Goal: Information Seeking & Learning: Find specific page/section

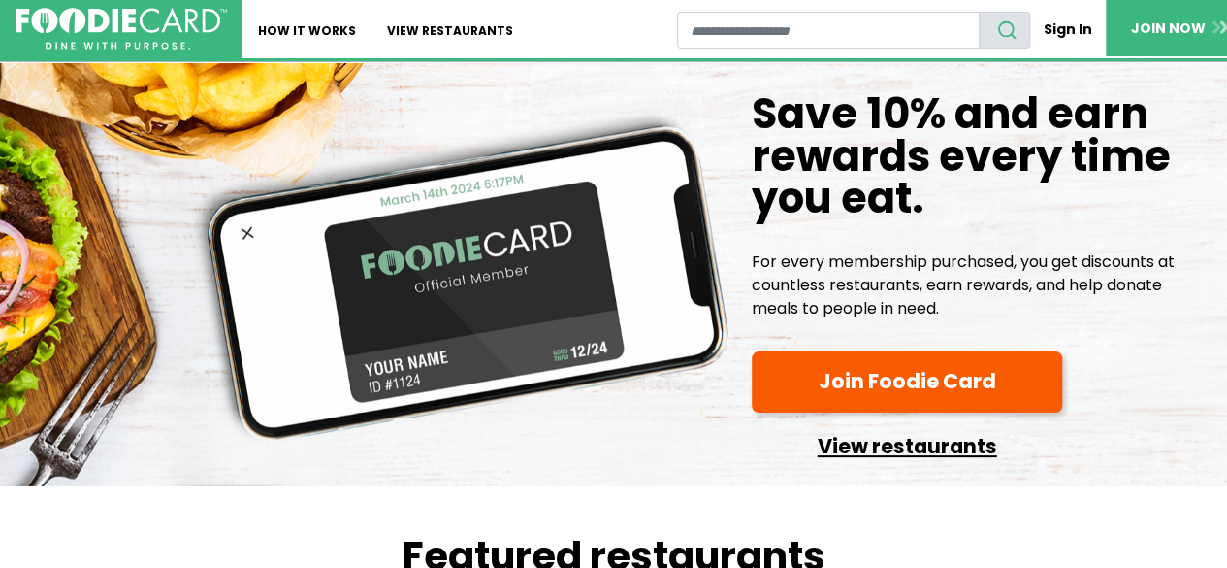
click at [906, 449] on link "View restaurants" at bounding box center [907, 441] width 311 height 43
click at [860, 440] on link "View restaurants" at bounding box center [907, 441] width 311 height 43
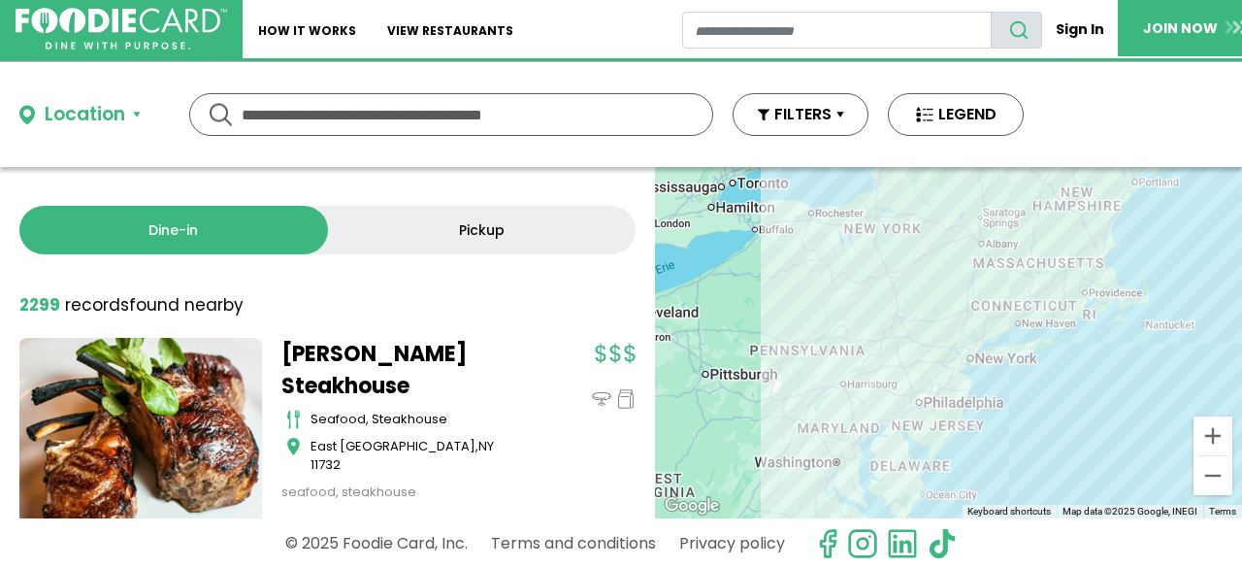
click at [128, 110] on button "Location" at bounding box center [79, 115] width 121 height 28
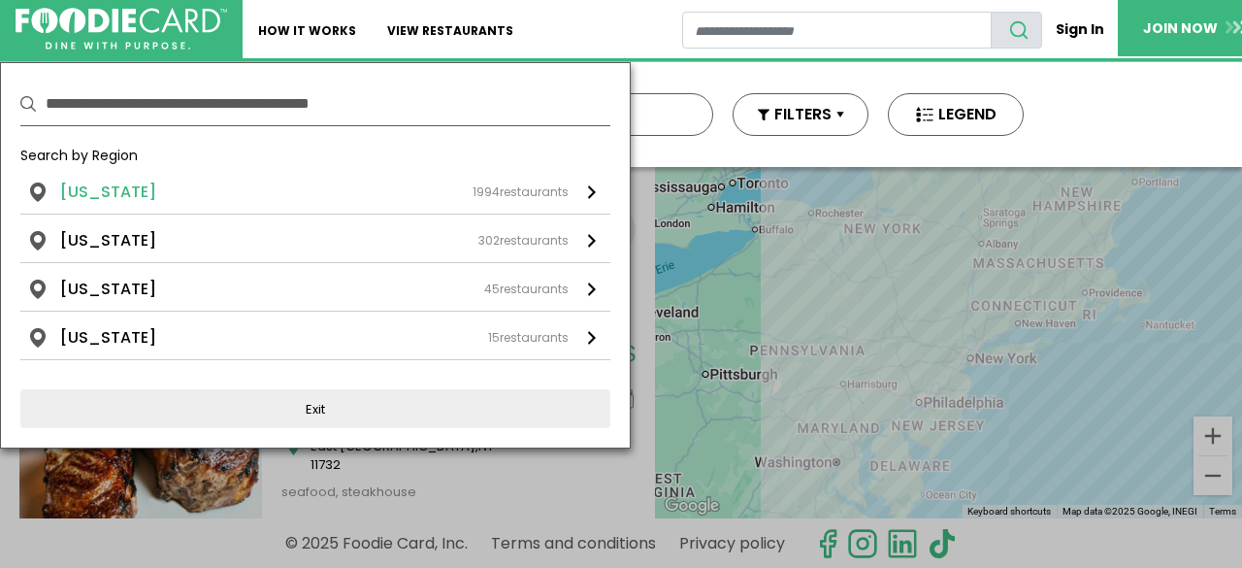
click at [530, 189] on div "1994 restaurants" at bounding box center [521, 191] width 96 height 17
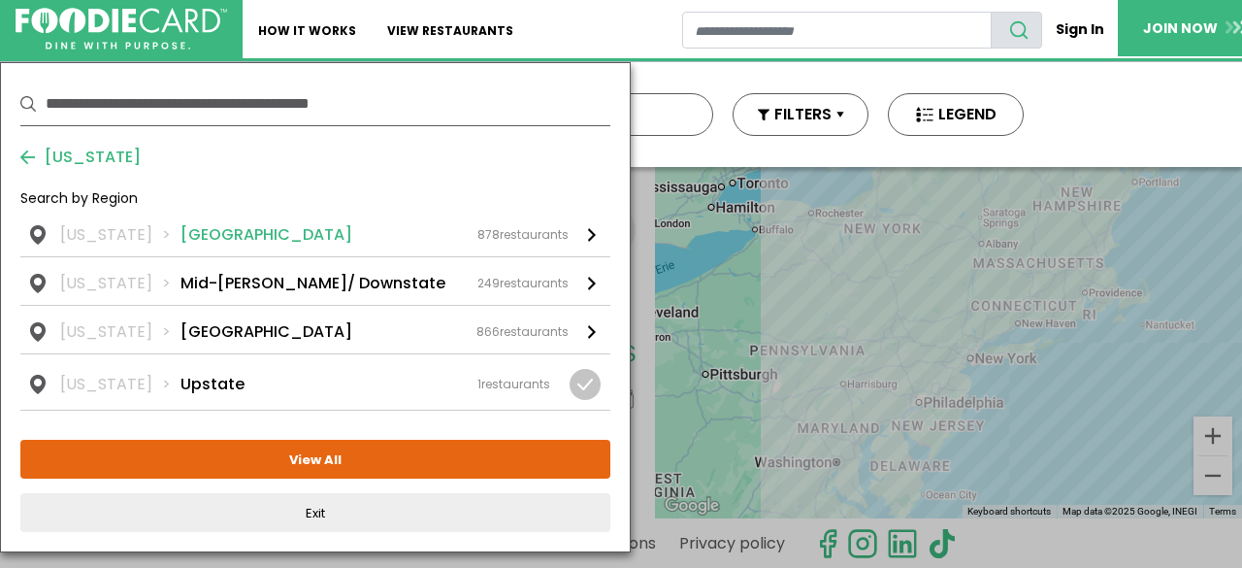
click at [528, 238] on div "878 restaurants" at bounding box center [522, 234] width 91 height 17
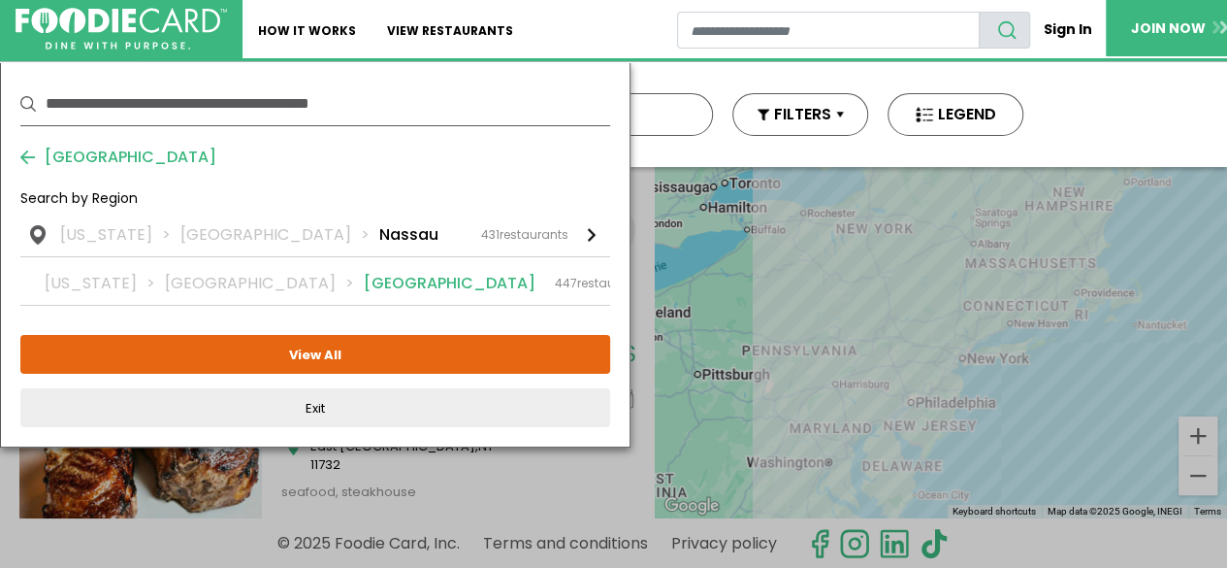
click at [555, 284] on div "447 restaurants" at bounding box center [600, 283] width 91 height 17
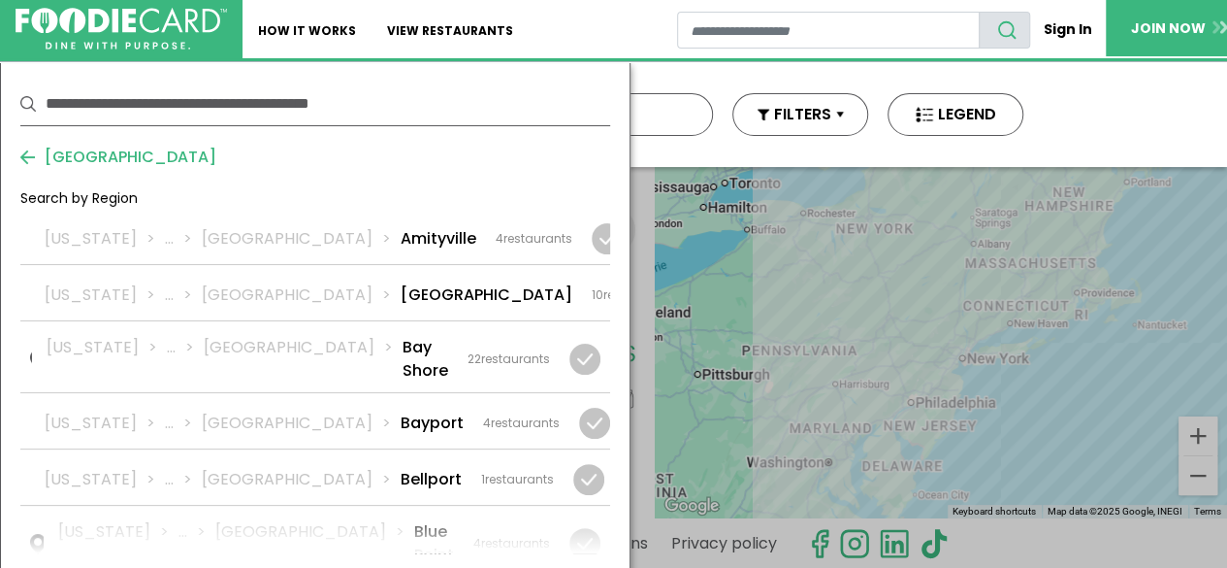
click at [176, 111] on input "text" at bounding box center [328, 103] width 565 height 43
type input "*****"
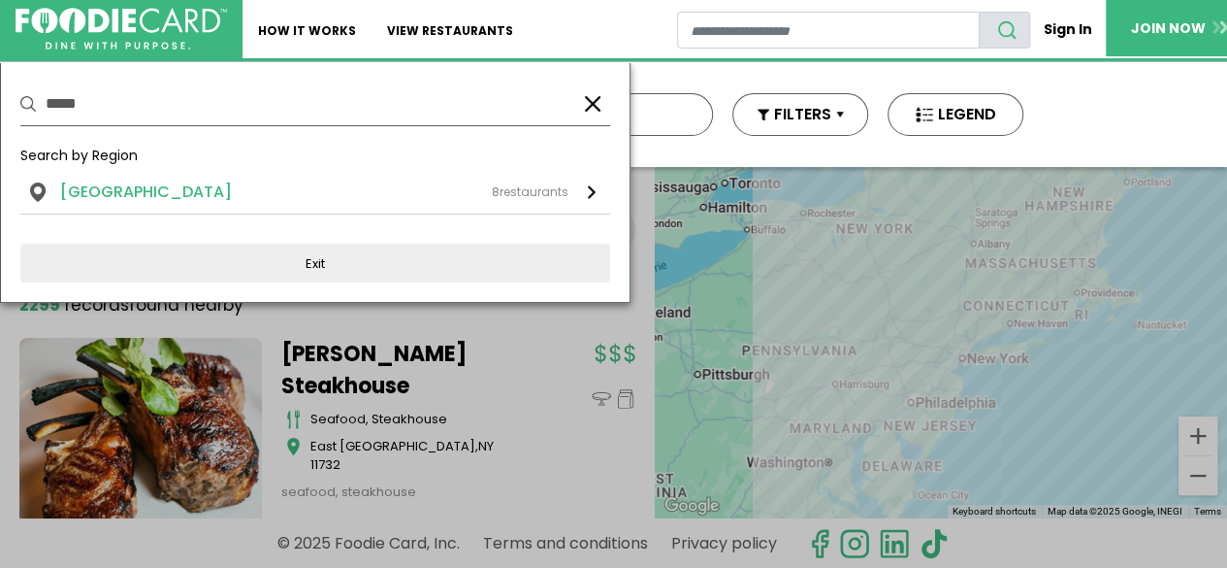
click at [514, 193] on div "8 restaurants" at bounding box center [530, 191] width 77 height 17
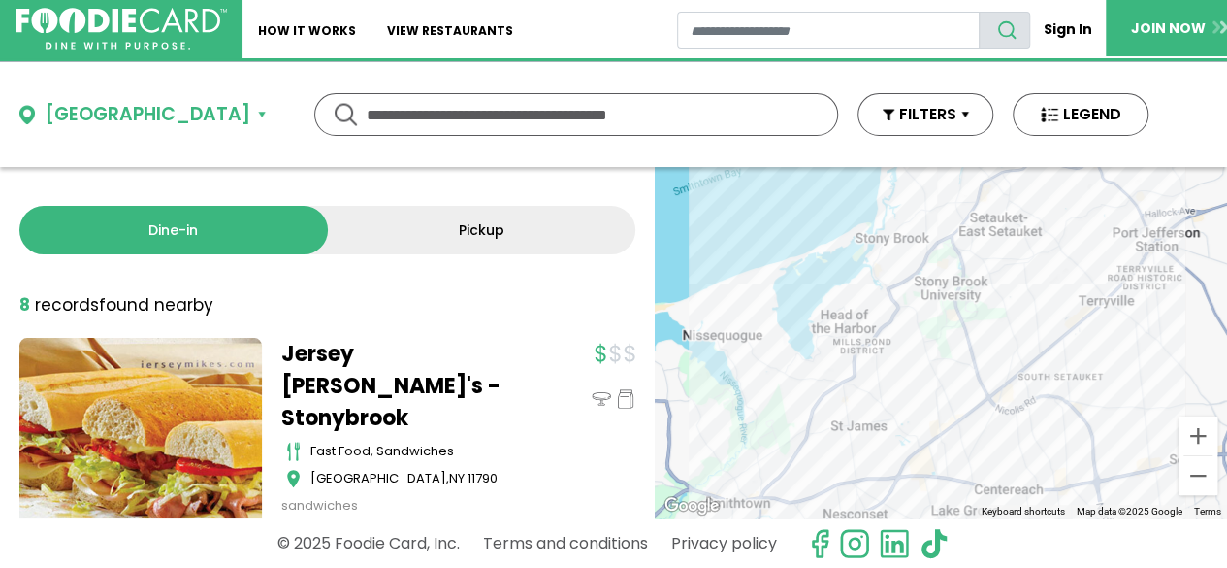
click at [621, 176] on div "Dine-in Pickup 8 results for: mediterranean greek seafood american pizza italia…" at bounding box center [327, 342] width 655 height 351
click at [660, 191] on div at bounding box center [941, 342] width 573 height 351
click at [248, 111] on button "Stony Brook, NY, 11790" at bounding box center [142, 115] width 246 height 28
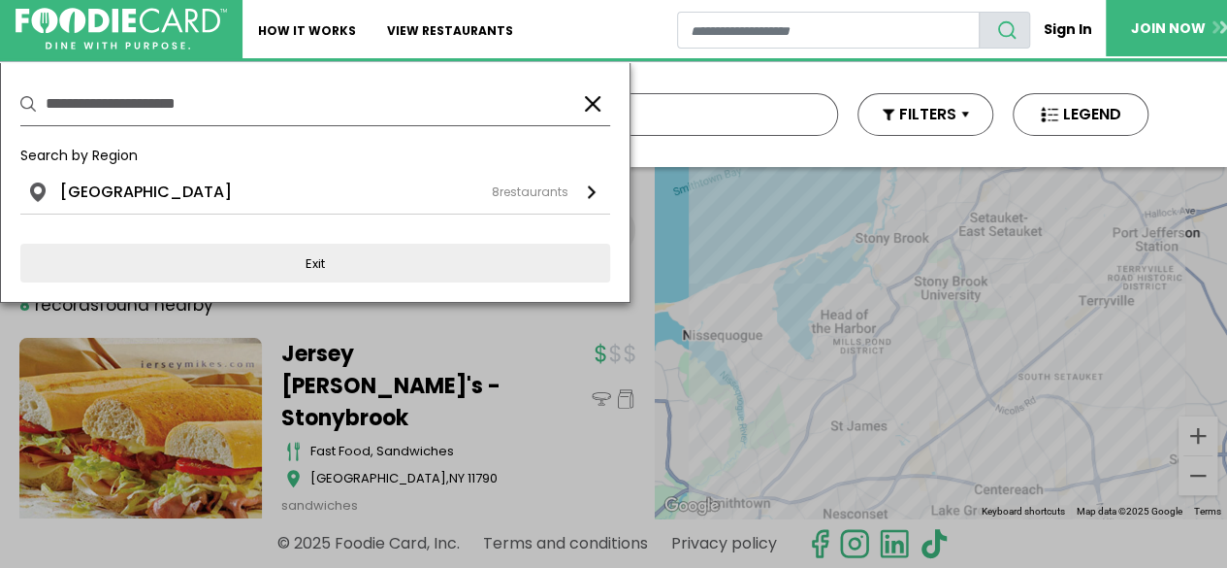
drag, startPoint x: 137, startPoint y: 102, endPoint x: 25, endPoint y: 101, distance: 111.6
click at [25, 101] on div "**********" at bounding box center [315, 104] width 590 height 44
type input "**********"
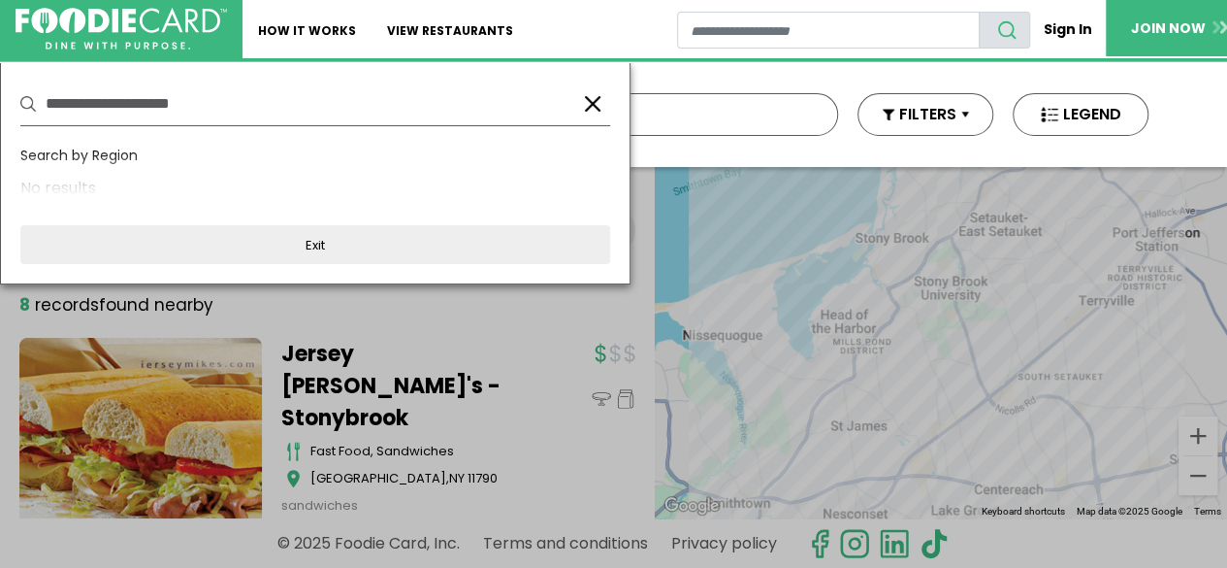
click at [596, 103] on button "button" at bounding box center [592, 103] width 23 height 23
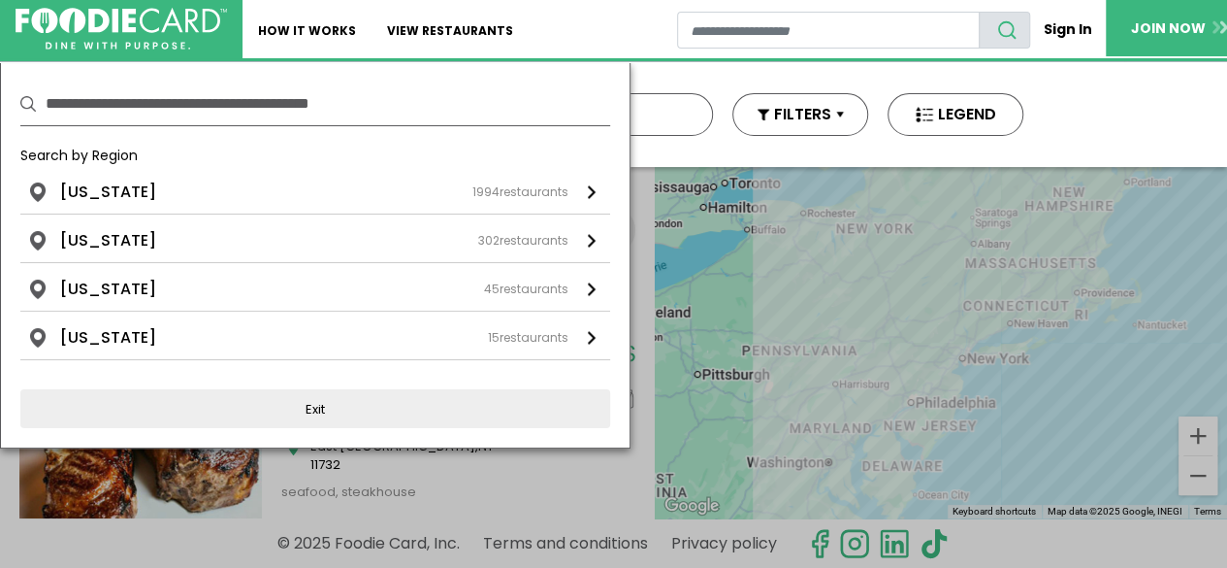
click at [403, 119] on input "text" at bounding box center [328, 103] width 565 height 43
type input "**********"
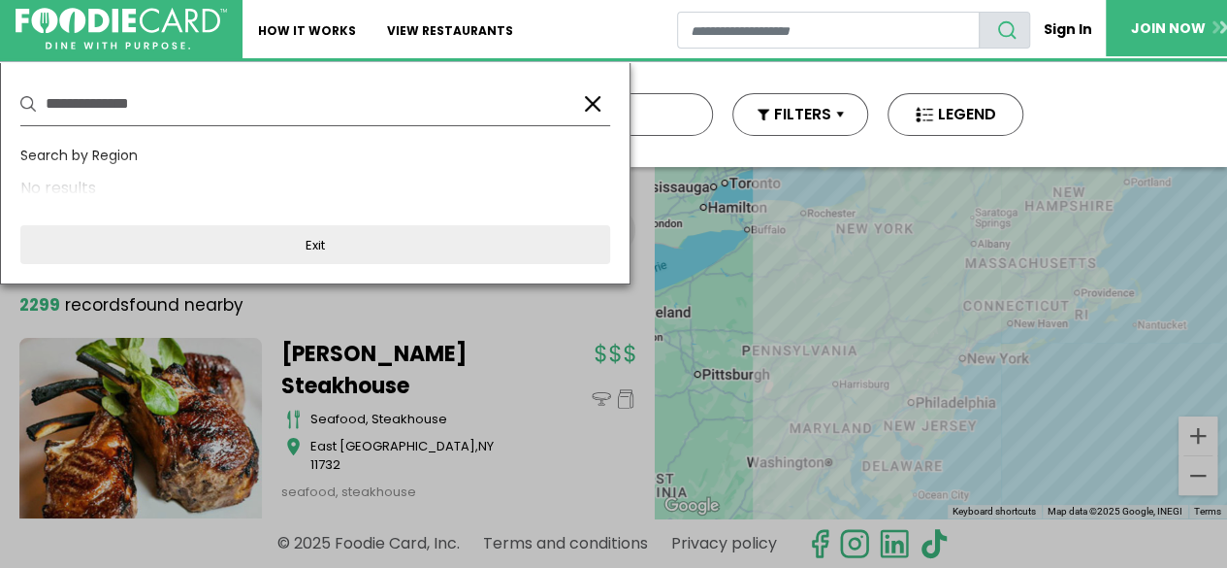
click at [600, 103] on button "button" at bounding box center [592, 103] width 23 height 23
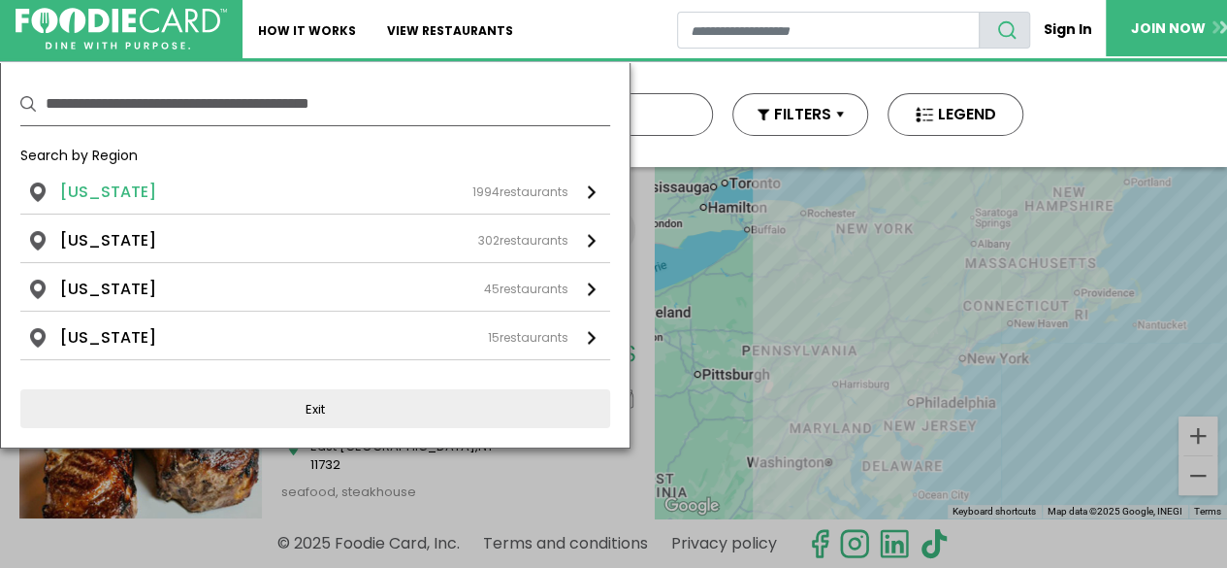
click at [526, 192] on div "1994 restaurants" at bounding box center [521, 191] width 96 height 17
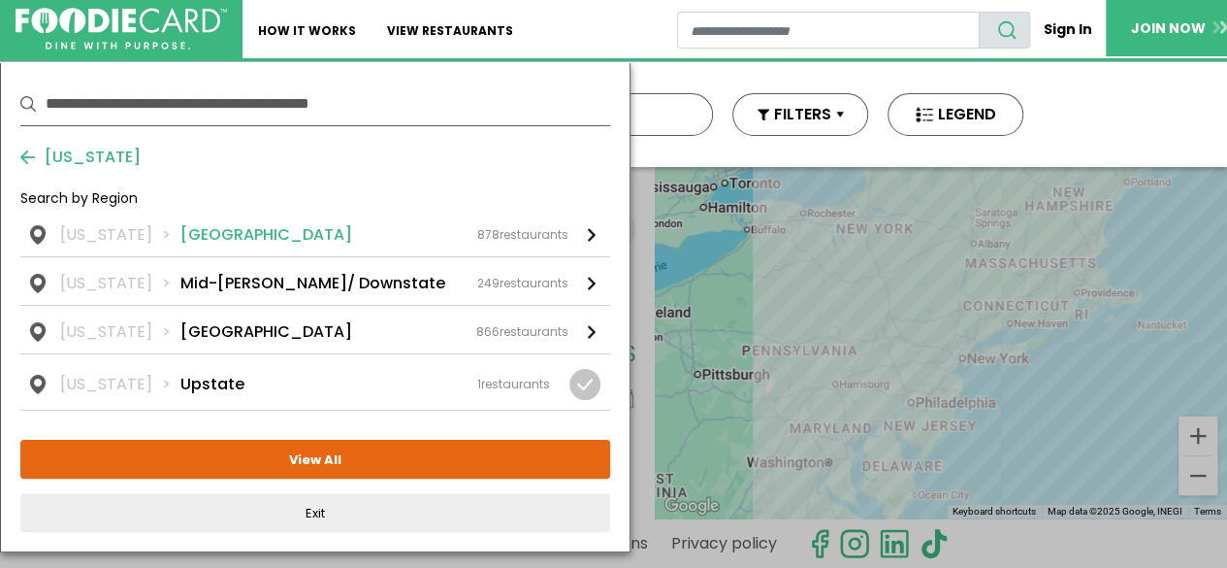
click at [519, 230] on div "878 restaurants" at bounding box center [522, 234] width 91 height 17
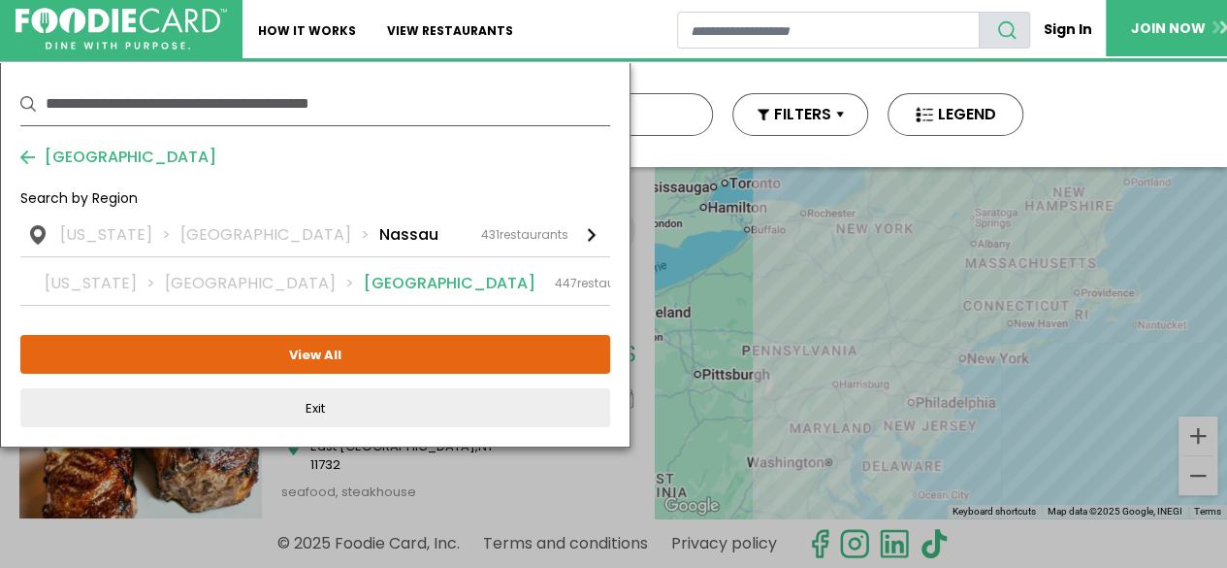
click at [508, 296] on link "New York Long Island Suffolk 447 restaurants" at bounding box center [315, 281] width 590 height 48
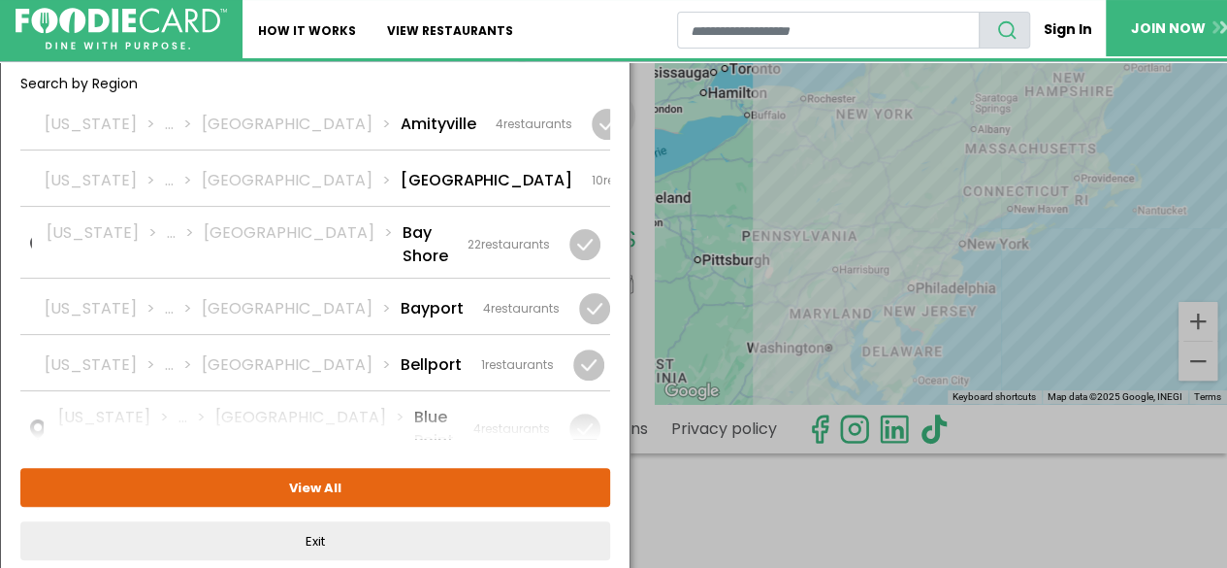
scroll to position [116, 0]
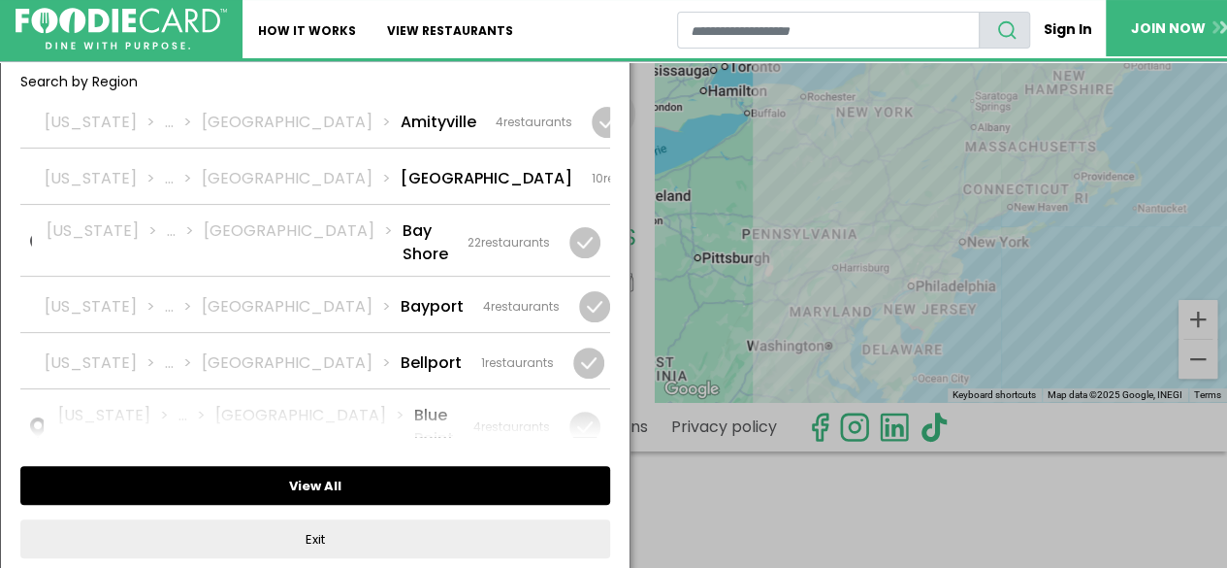
click at [332, 479] on button "View All" at bounding box center [315, 485] width 590 height 39
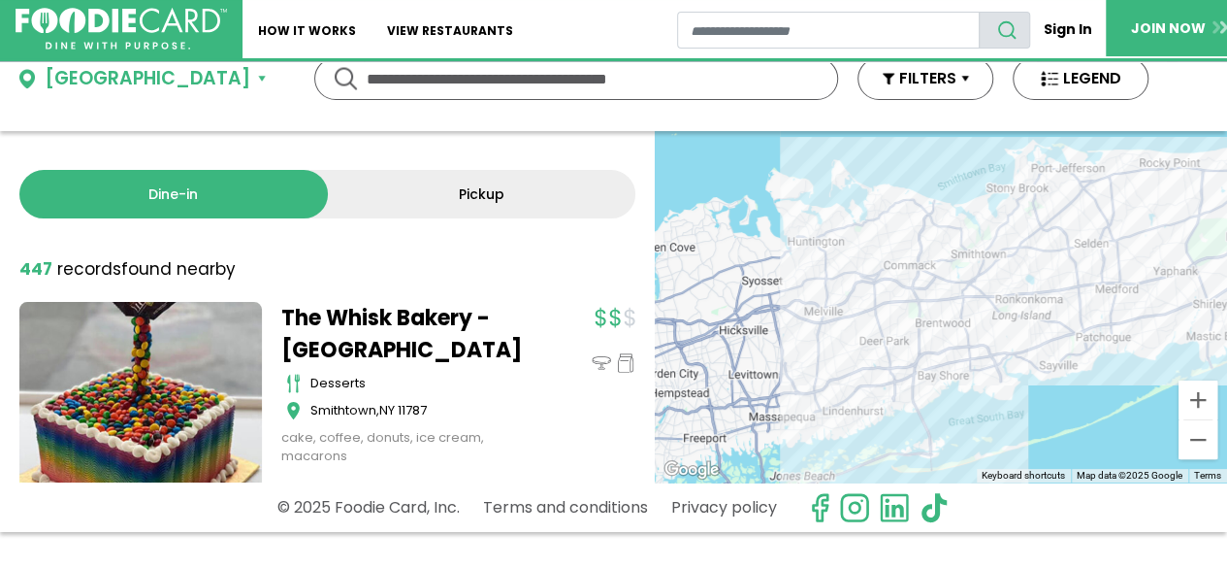
scroll to position [28, 0]
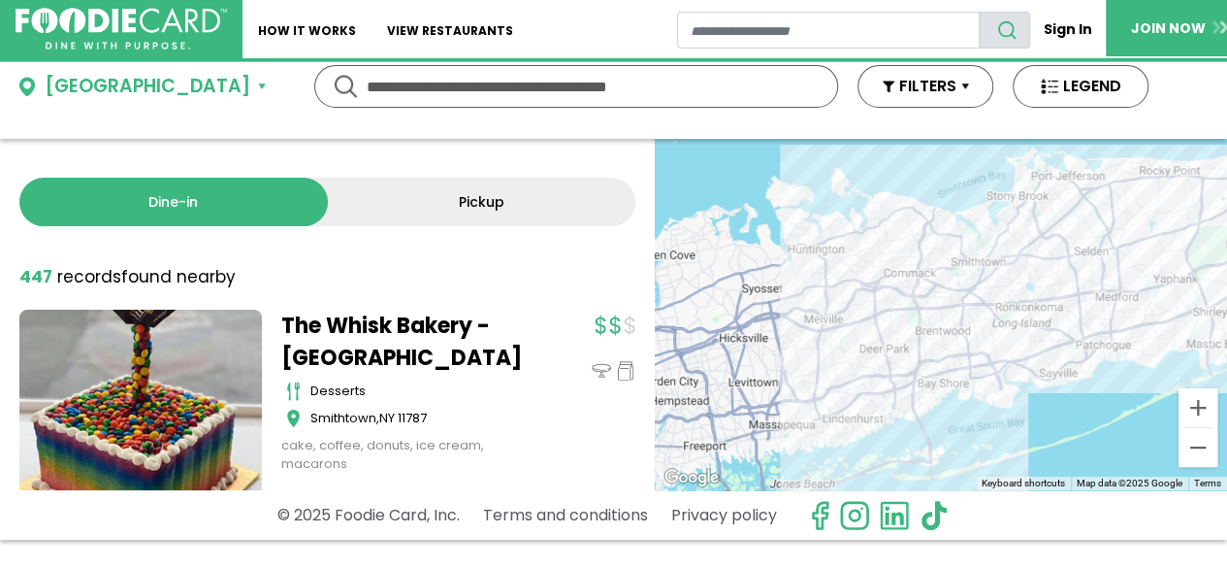
click at [29, 275] on strong "447" at bounding box center [35, 276] width 33 height 23
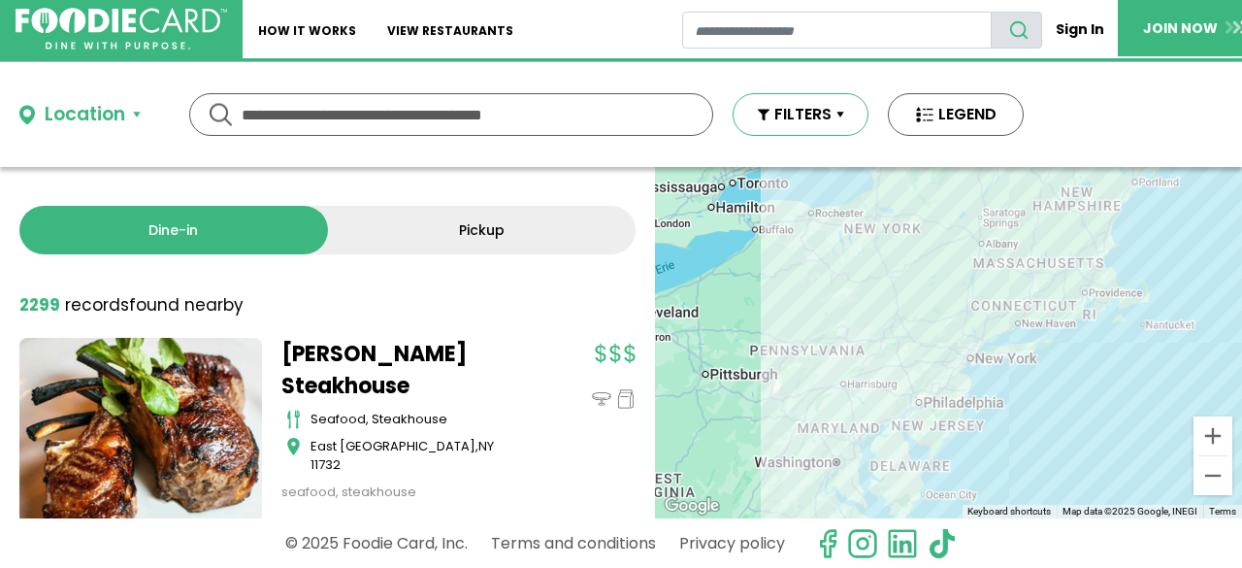
click at [810, 120] on button "FILTERS" at bounding box center [801, 114] width 136 height 43
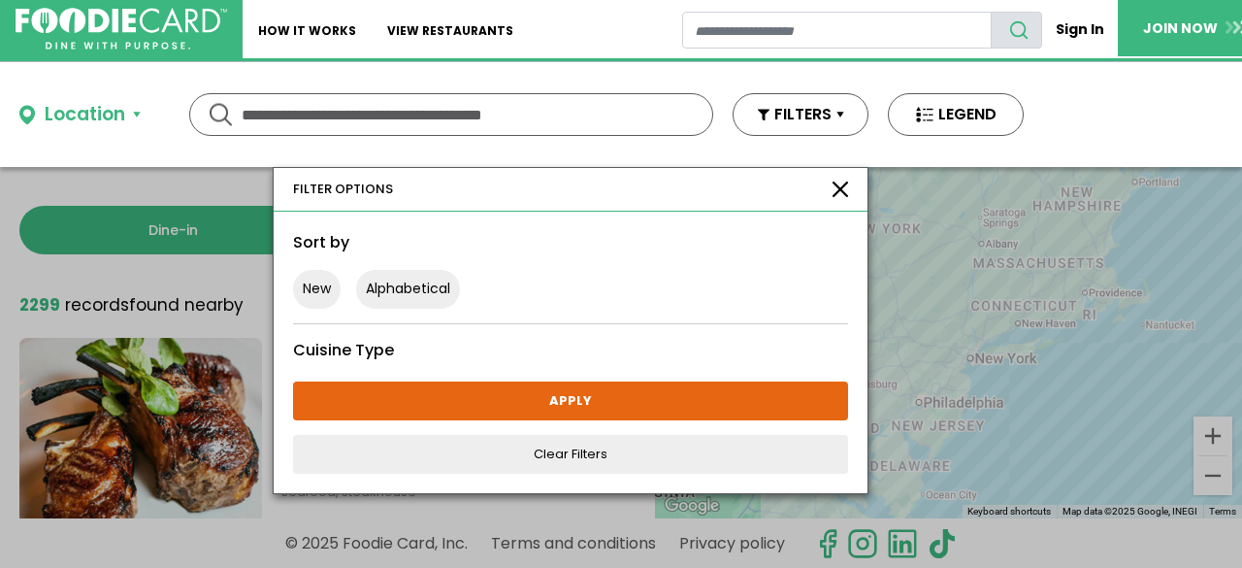
click at [841, 187] on button "button" at bounding box center [841, 189] width 16 height 16
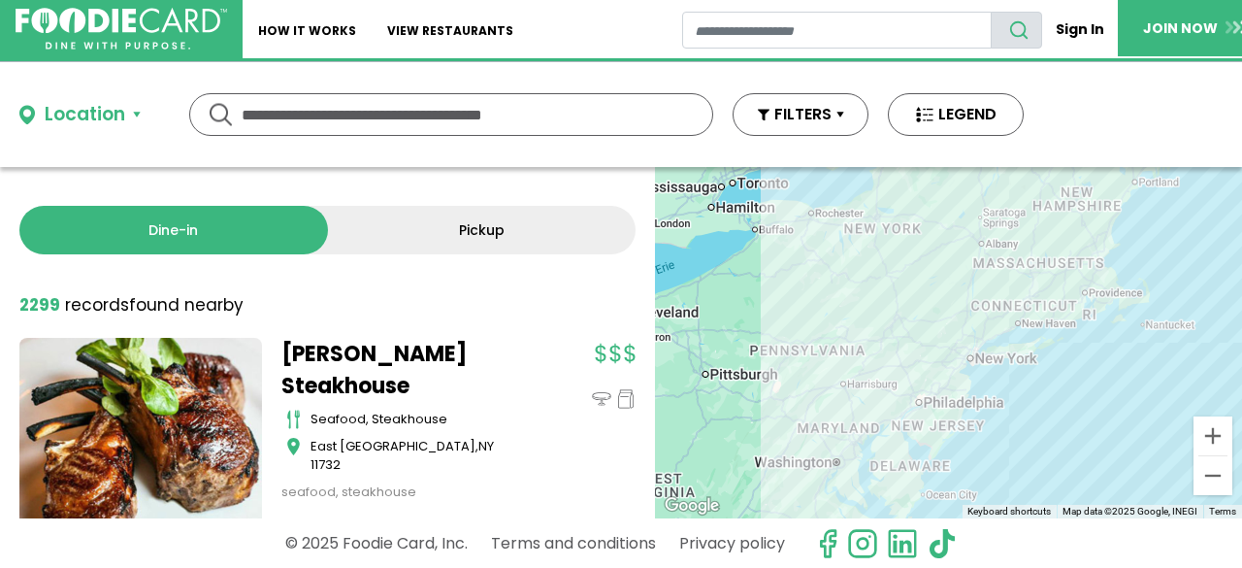
click at [411, 117] on input "text" at bounding box center [451, 114] width 419 height 41
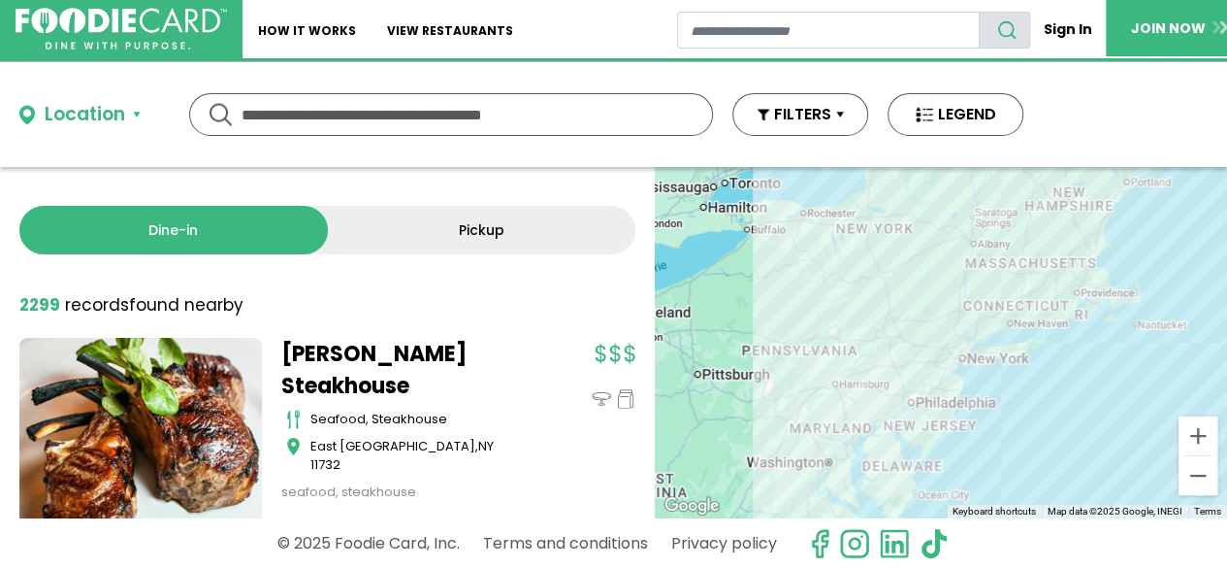
click at [118, 110] on div "Location" at bounding box center [85, 115] width 81 height 28
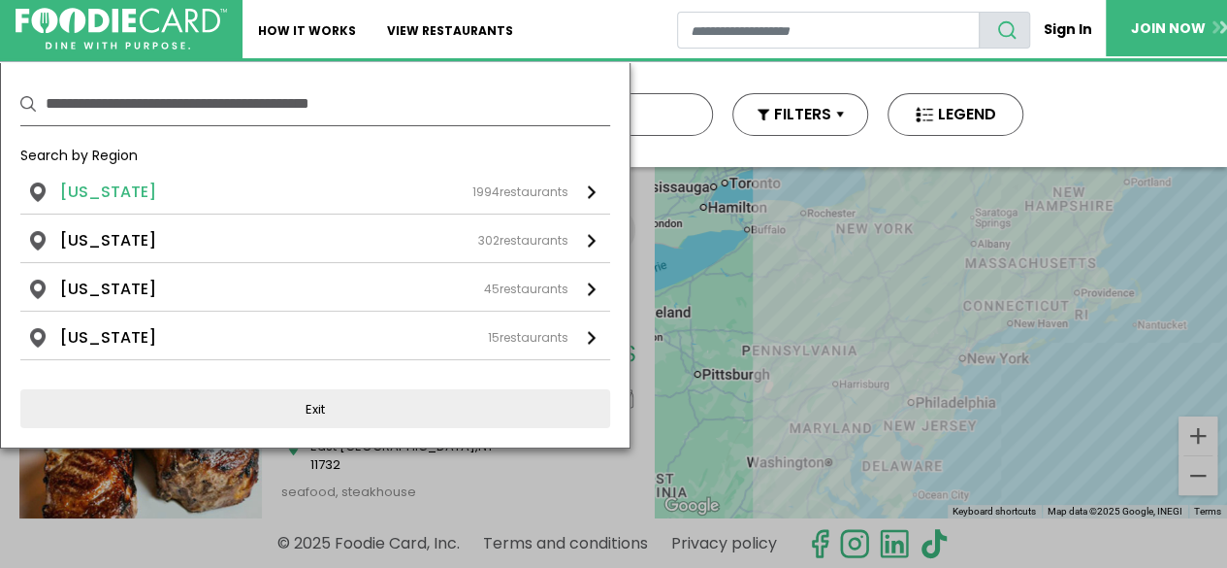
click at [161, 192] on div "New York 1994 restaurants" at bounding box center [314, 191] width 508 height 23
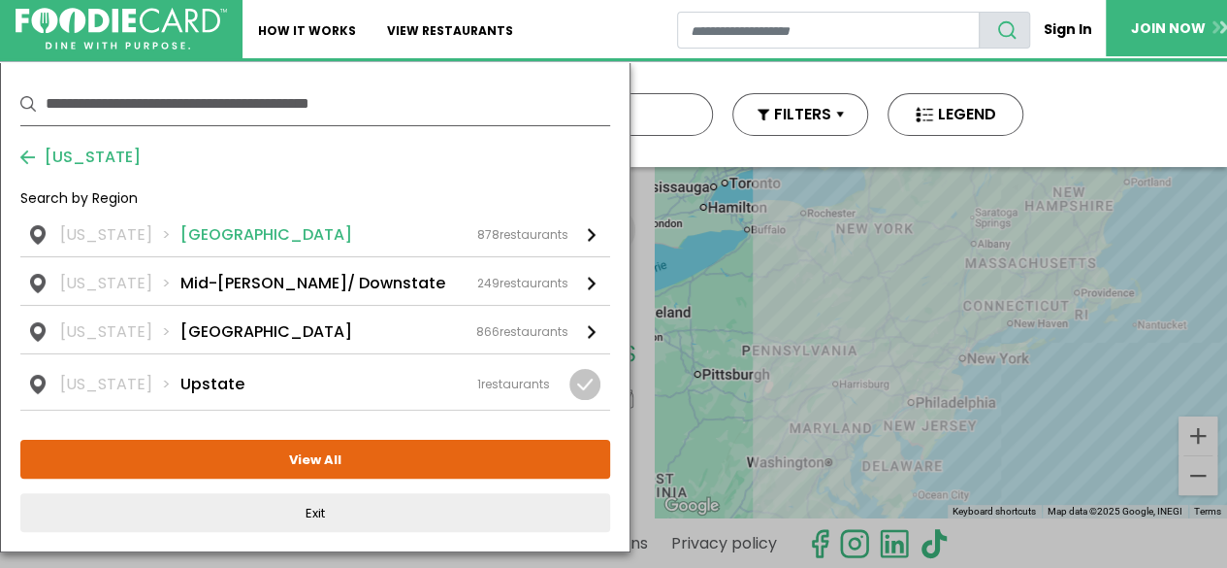
click at [182, 234] on li "Long Island" at bounding box center [266, 234] width 172 height 23
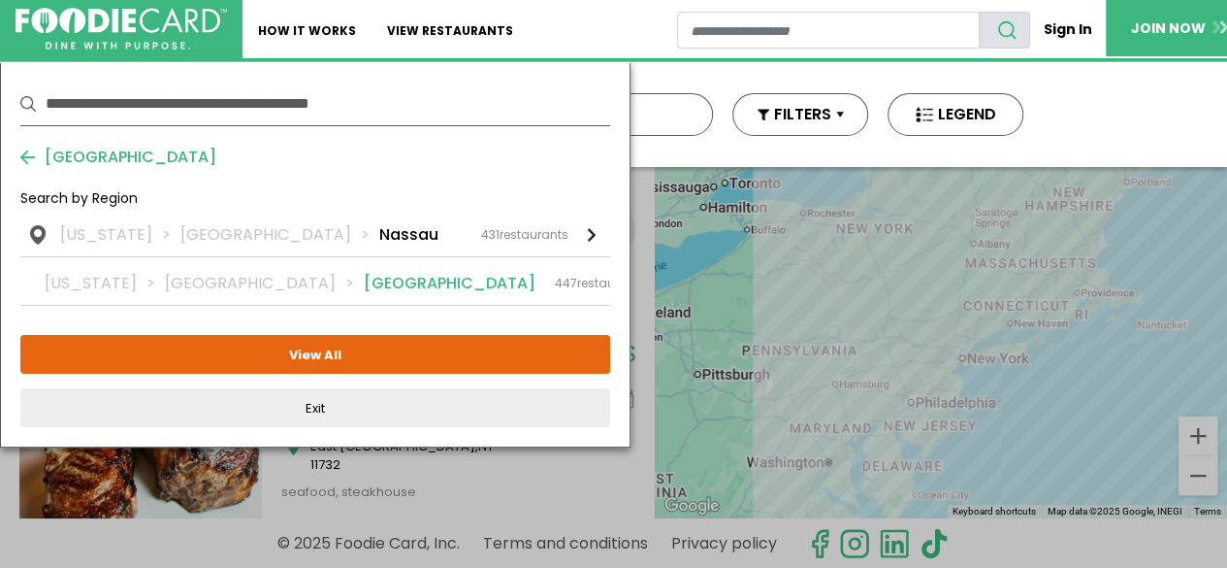
click at [364, 290] on li "Suffolk" at bounding box center [450, 283] width 172 height 23
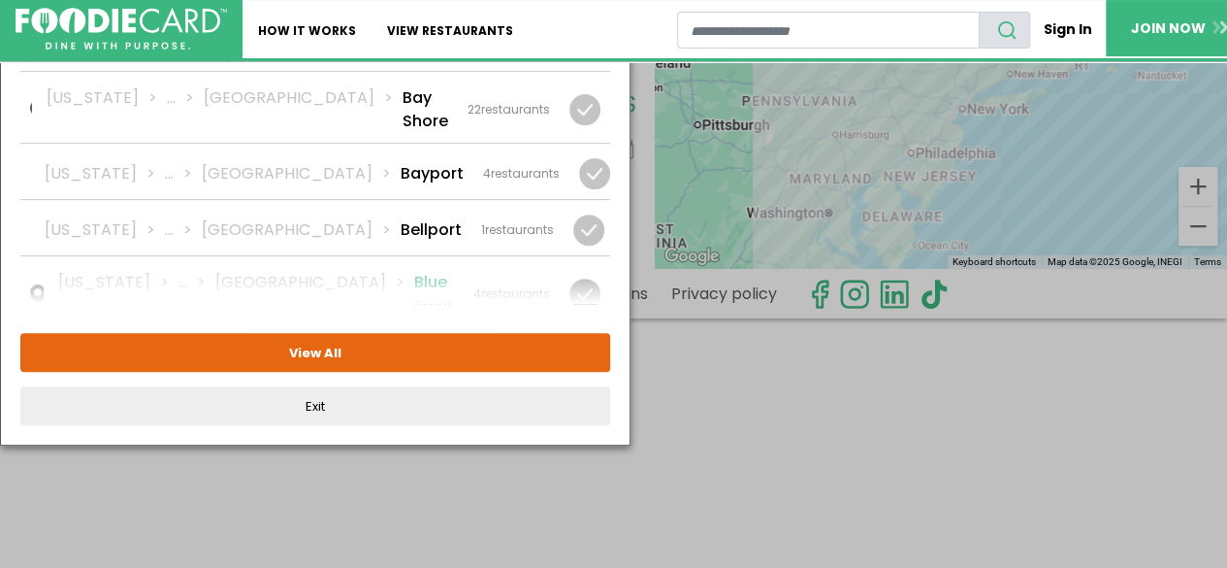
scroll to position [211, 0]
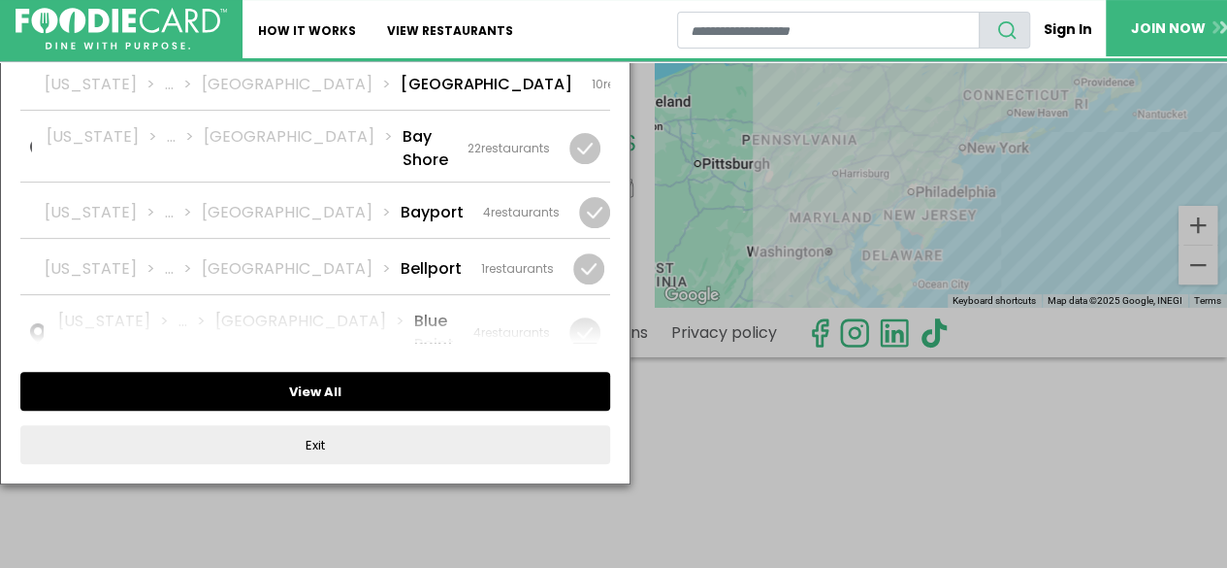
click at [325, 393] on button "View All" at bounding box center [315, 391] width 590 height 39
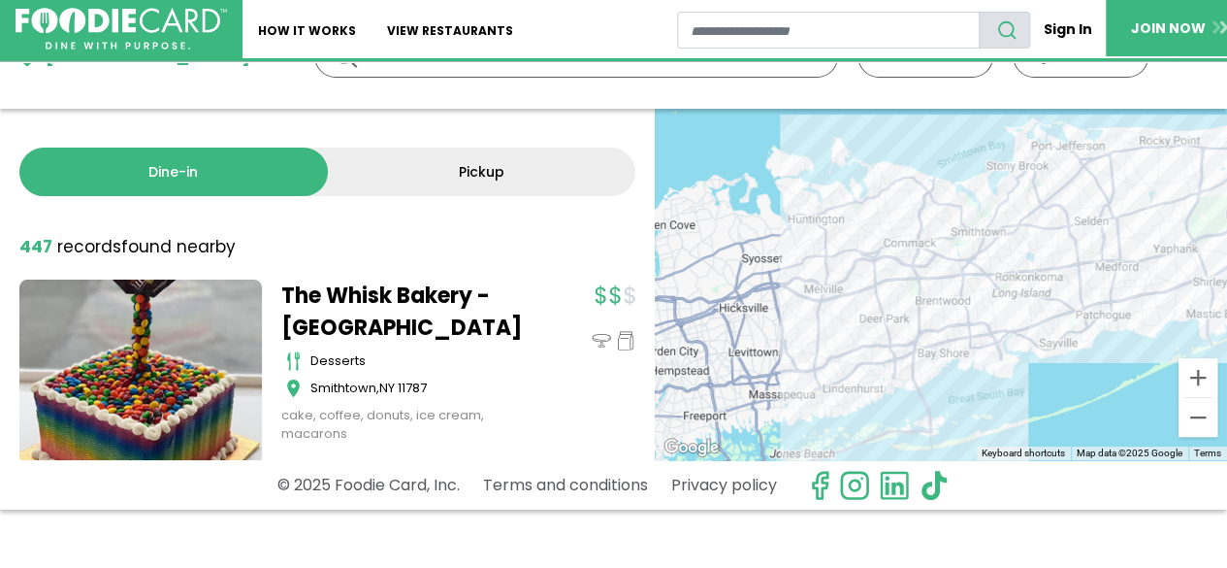
scroll to position [0, 0]
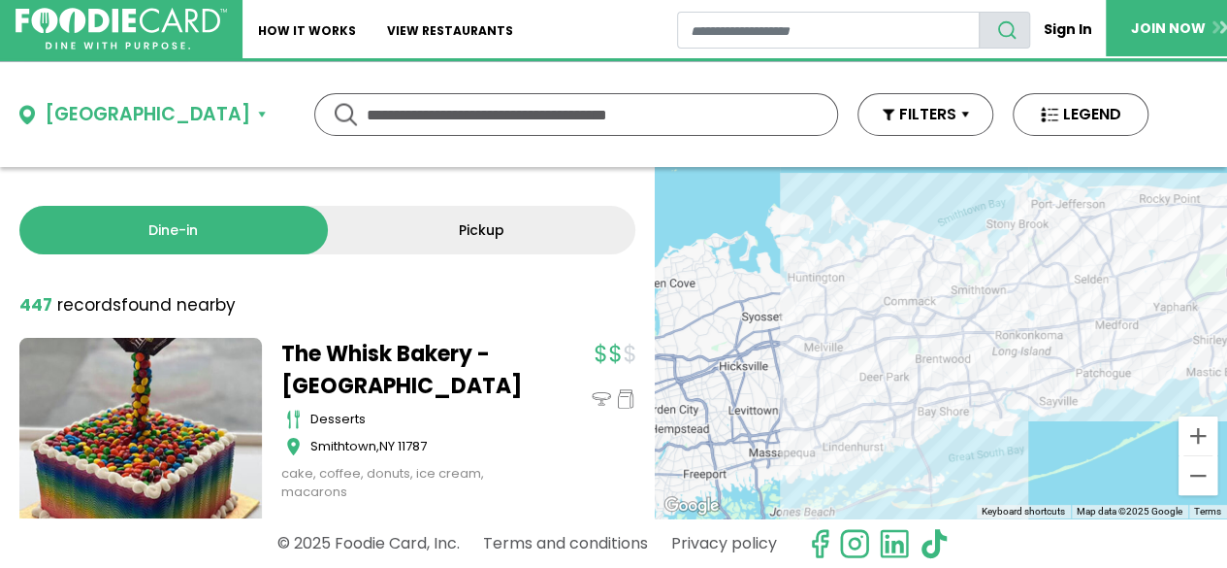
click at [367, 110] on input "text" at bounding box center [576, 114] width 419 height 41
type input "**********"
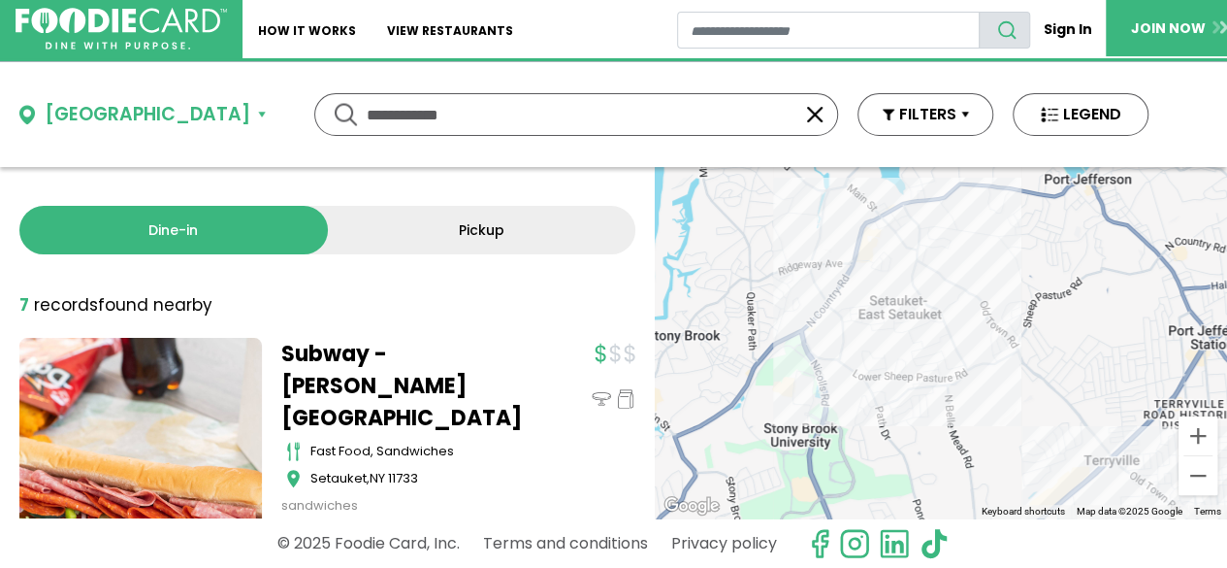
drag, startPoint x: 292, startPoint y: 111, endPoint x: 202, endPoint y: 104, distance: 90.5
click at [314, 104] on div "**********" at bounding box center [576, 114] width 524 height 43
click at [858, 115] on button "FILTERS" at bounding box center [926, 114] width 136 height 43
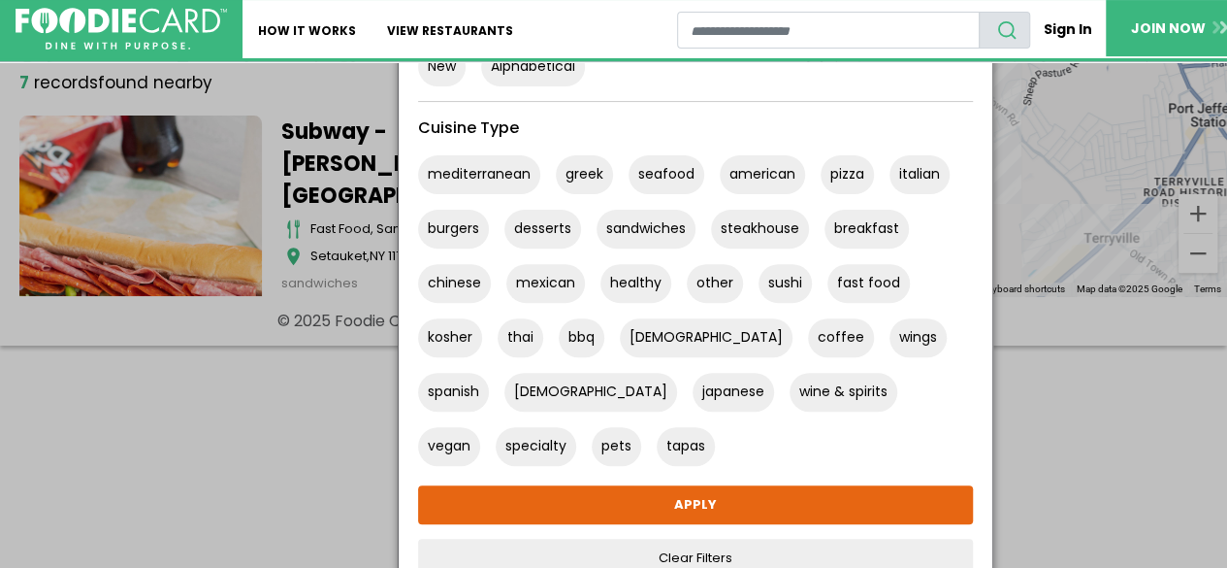
scroll to position [225, 0]
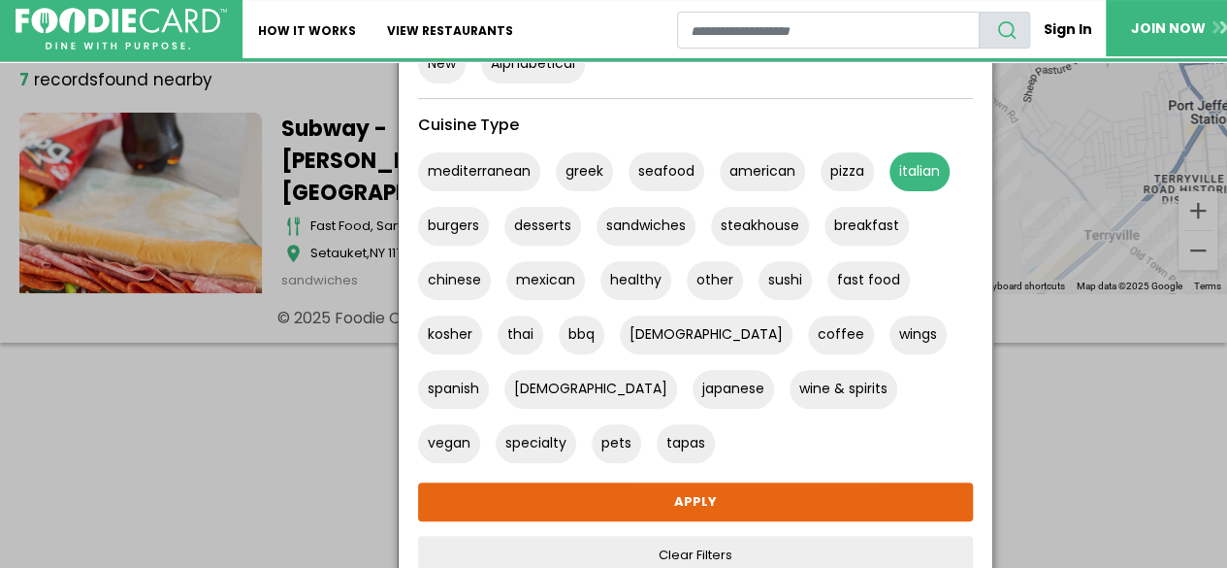
click at [890, 175] on button "italian" at bounding box center [920, 171] width 60 height 39
click at [821, 172] on button "pizza" at bounding box center [847, 171] width 53 height 39
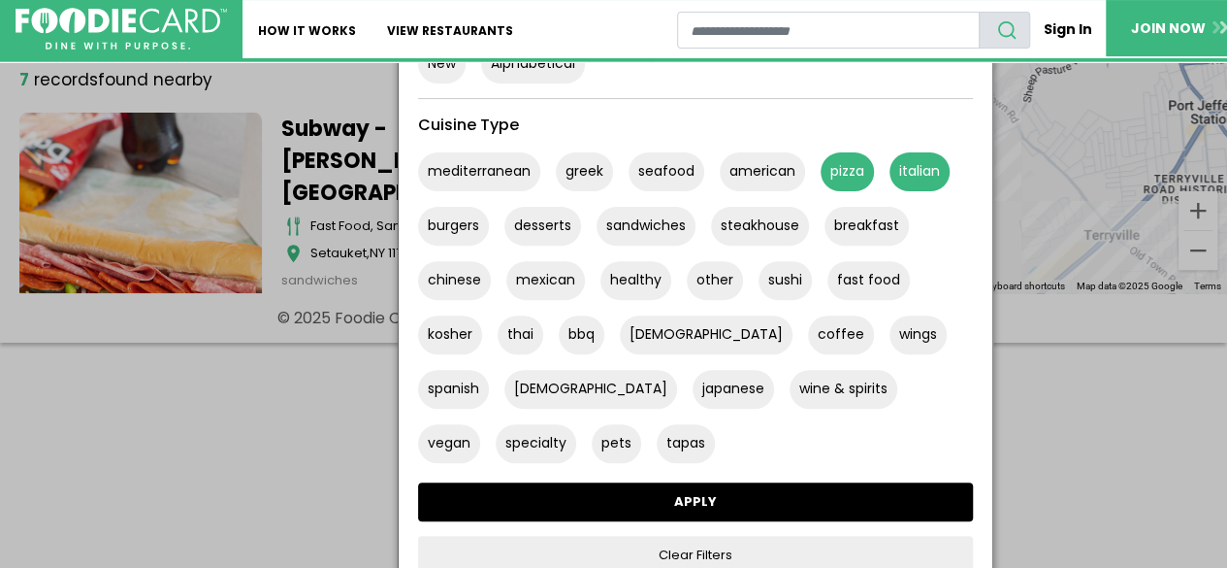
click at [502, 492] on link "APPLY" at bounding box center [695, 501] width 555 height 39
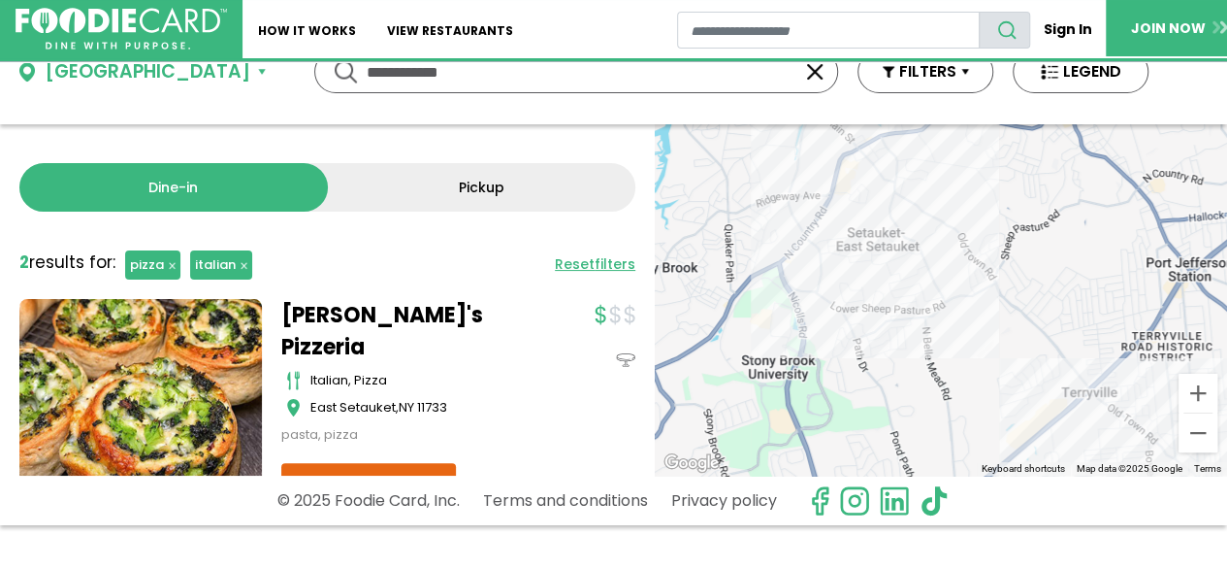
scroll to position [0, 0]
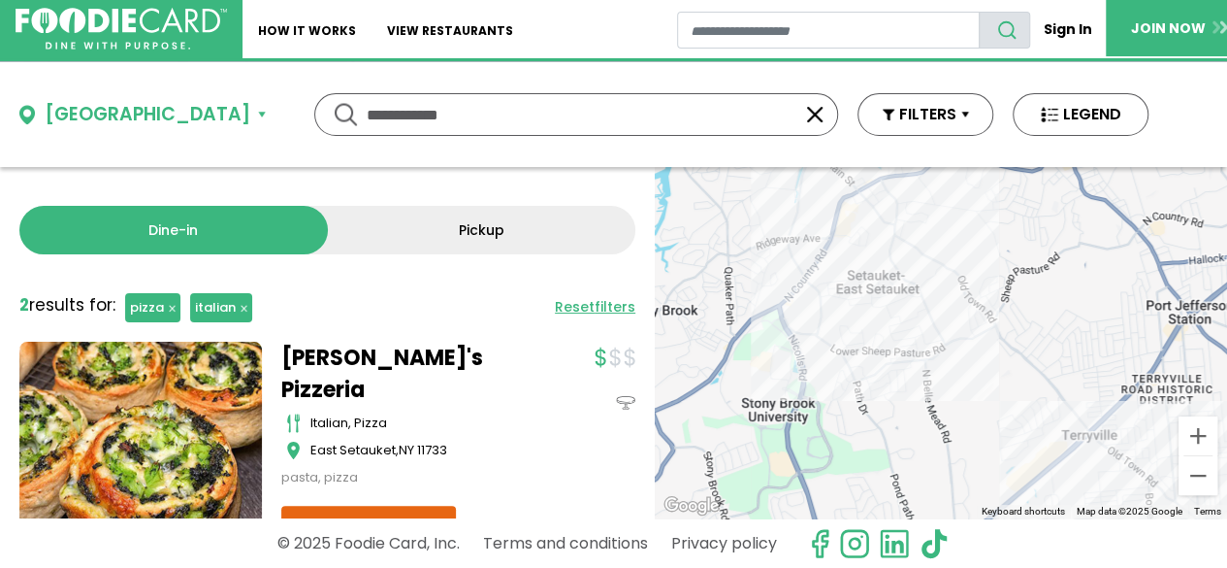
click at [803, 108] on button "button" at bounding box center [814, 114] width 23 height 23
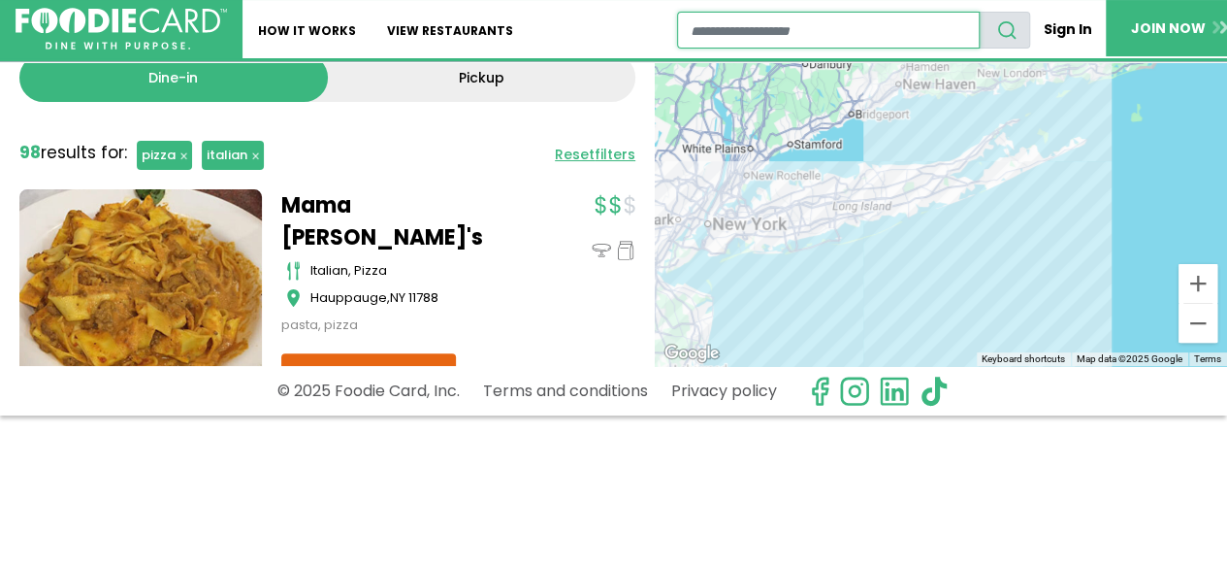
click at [713, 31] on input "restaurant search" at bounding box center [828, 30] width 302 height 37
type input "***"
click at [979, 12] on button "search" at bounding box center [1004, 30] width 51 height 37
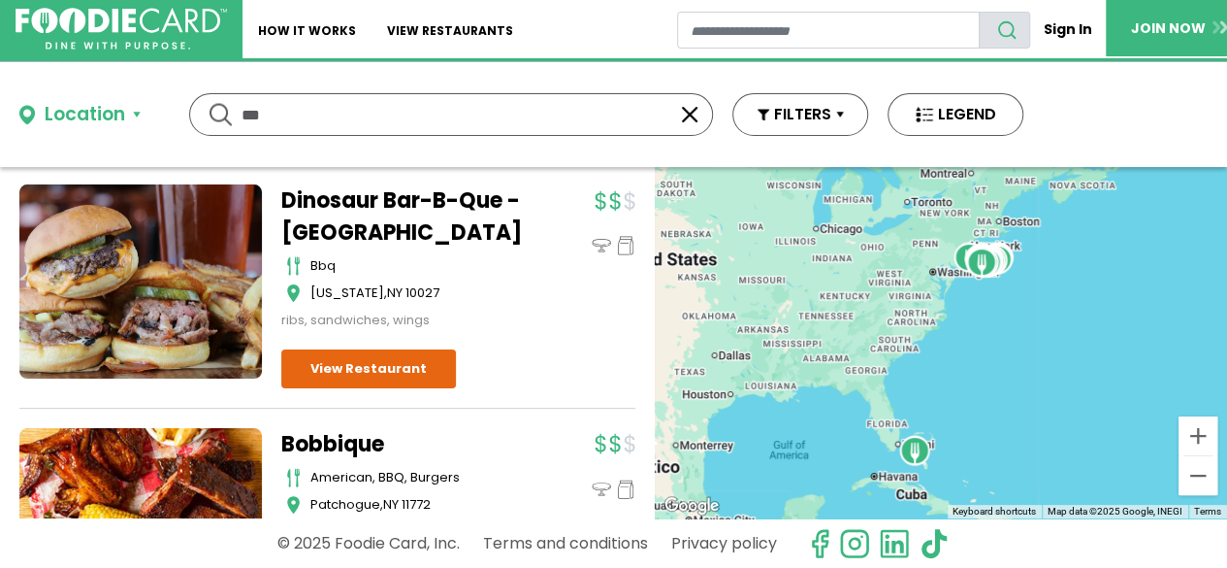
scroll to position [6860, 0]
